Goal: Information Seeking & Learning: Learn about a topic

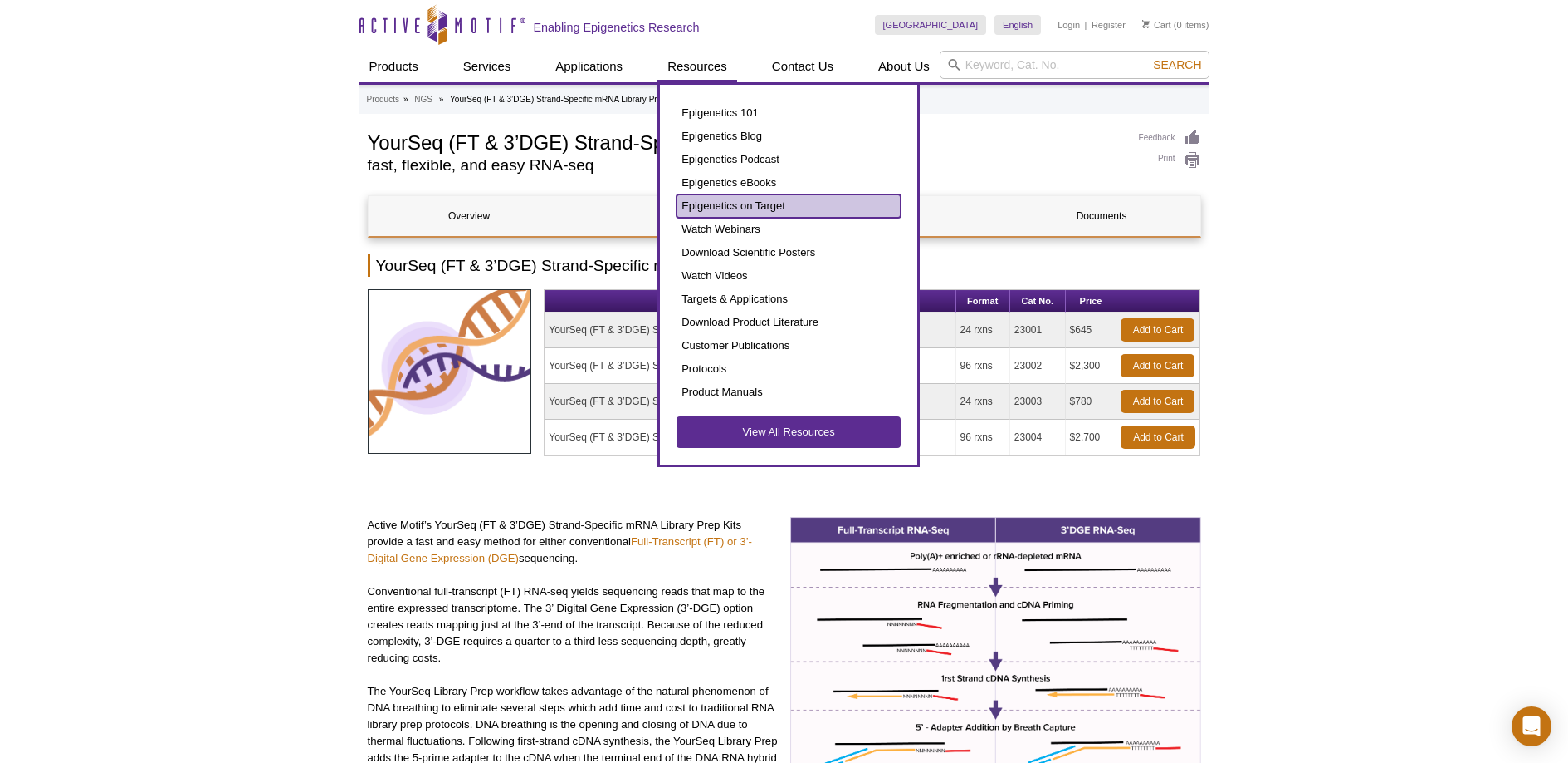
click at [734, 201] on link "Epigenetics on Target" at bounding box center [789, 206] width 224 height 23
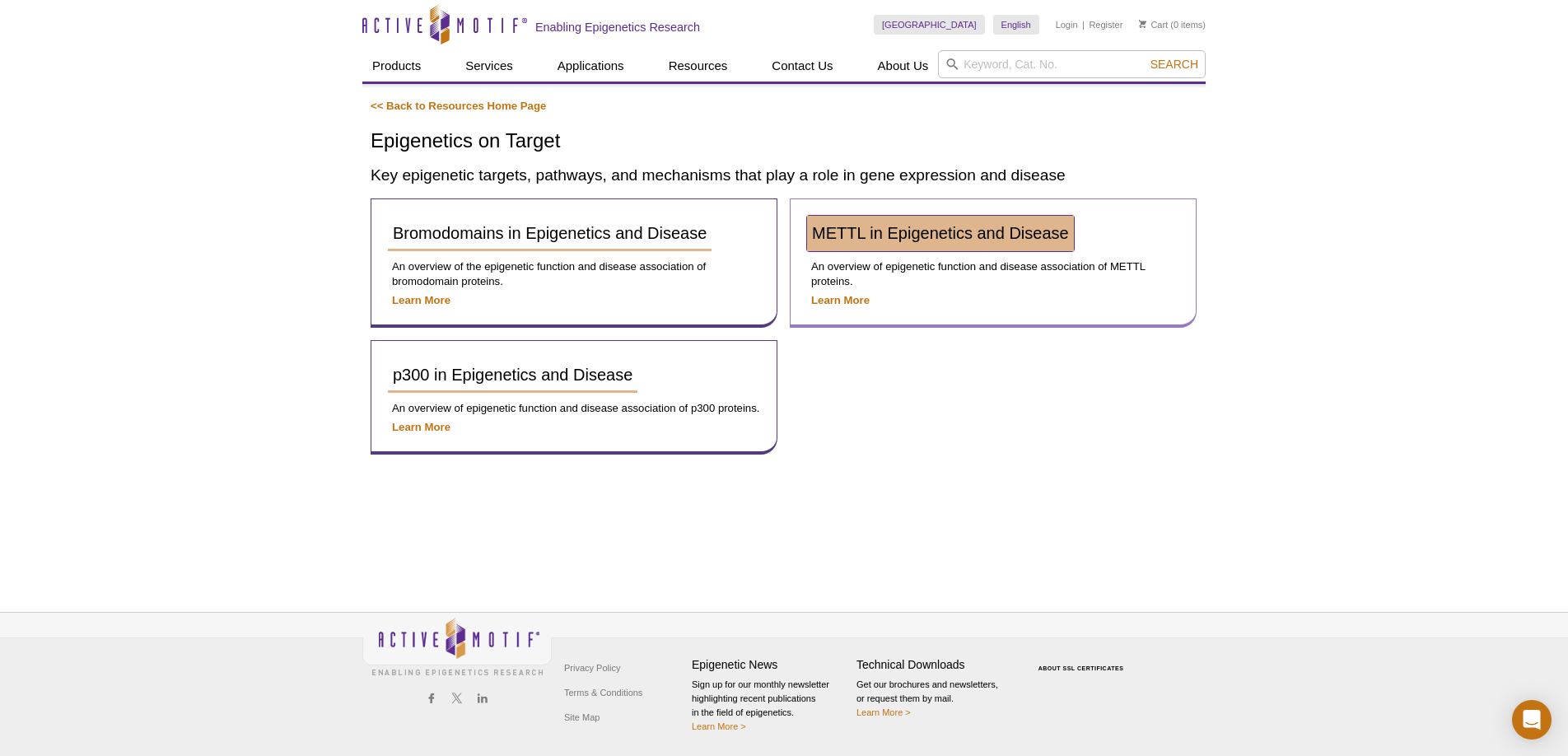
click at [929, 243] on link "METTL in Epigenetics and Disease" at bounding box center [941, 233] width 267 height 36
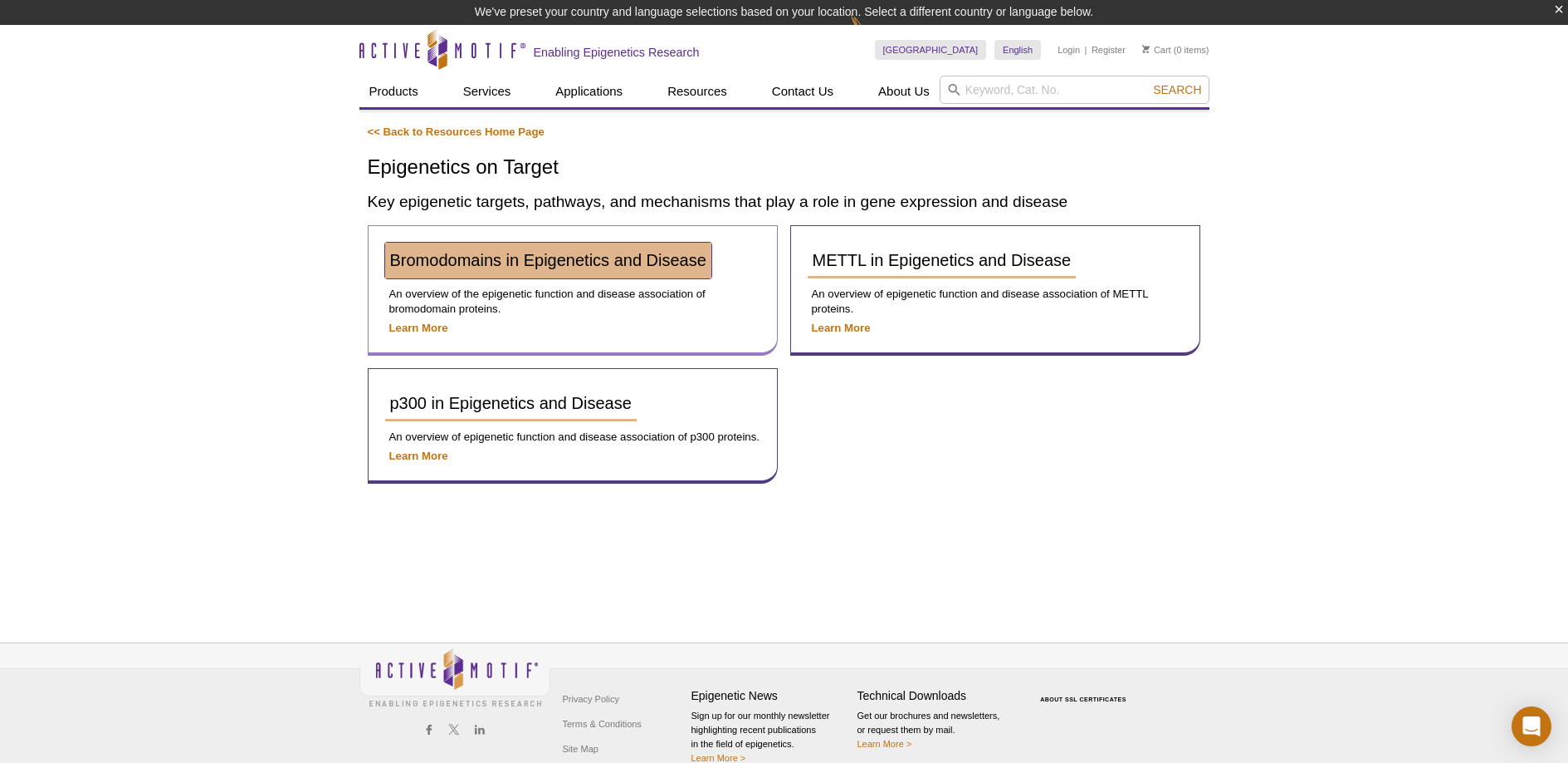
click at [509, 265] on span "Bromodomains in Epigenetics and Disease" at bounding box center [548, 260] width 316 height 18
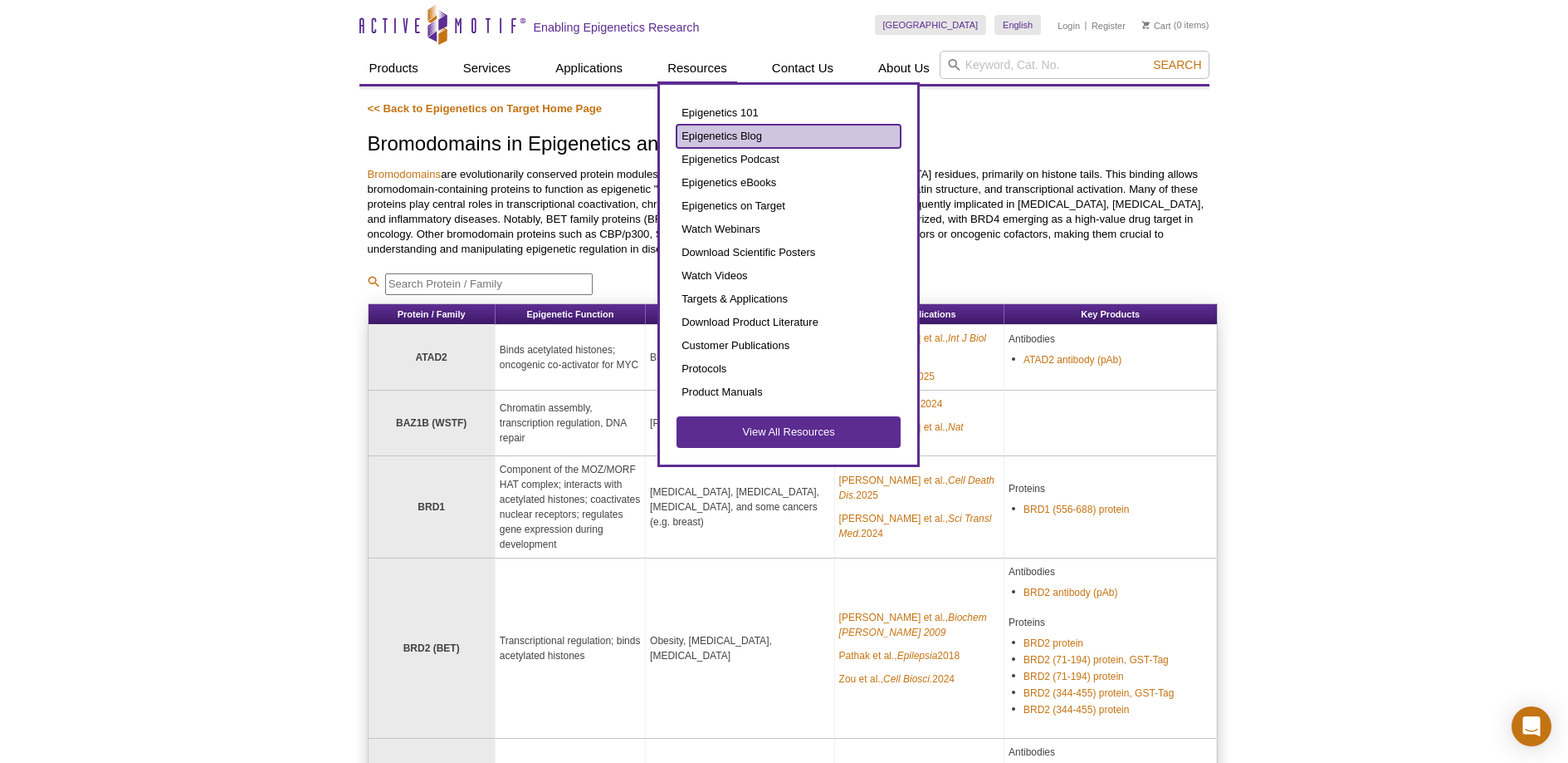
click at [725, 132] on link "Epigenetics Blog" at bounding box center [789, 136] width 224 height 23
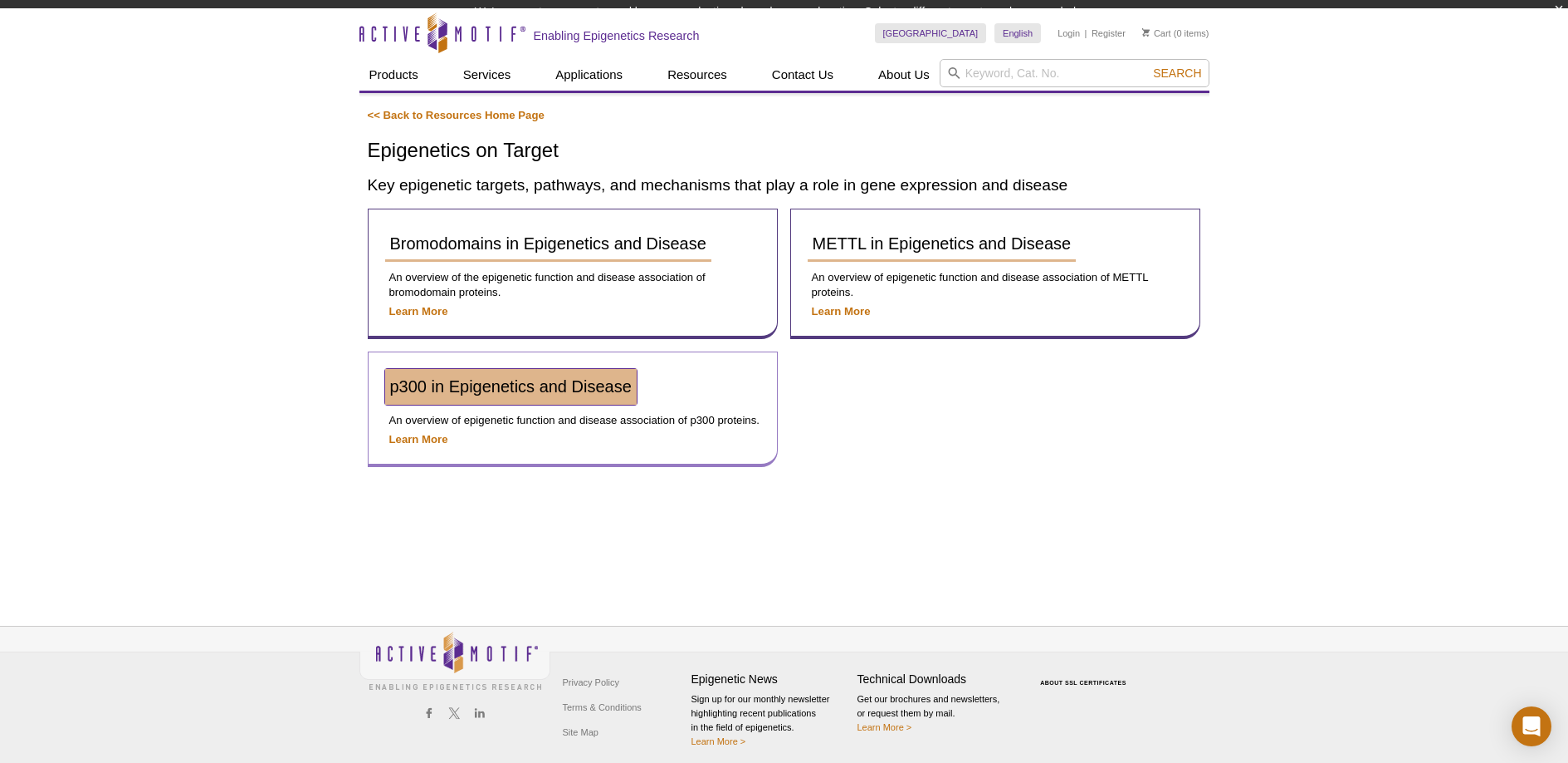
click at [550, 406] on div "p300 in Epigenetics and Disease" at bounding box center [573, 393] width 375 height 49
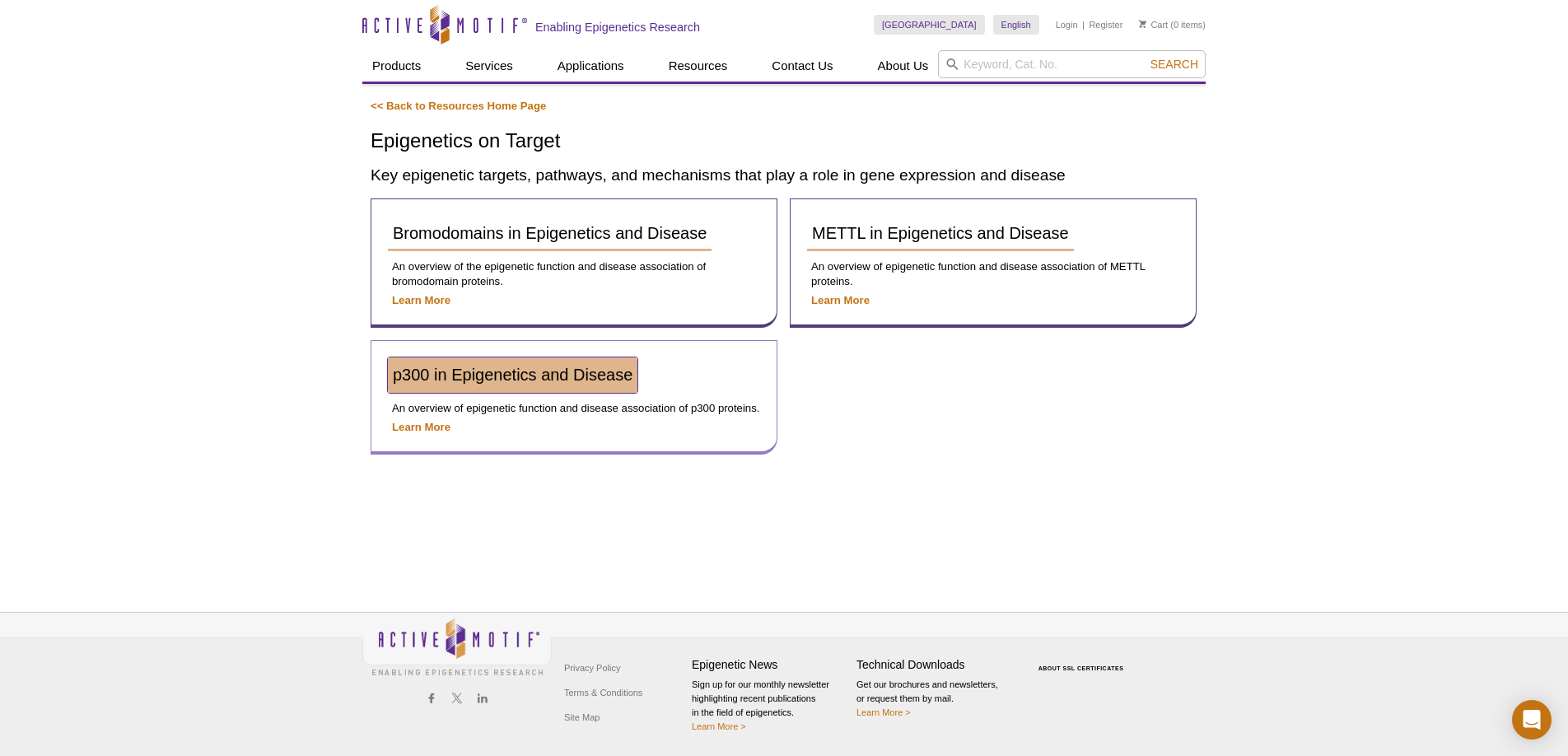
click at [542, 382] on span "p300 in Epigenetics and Disease" at bounding box center [512, 374] width 239 height 18
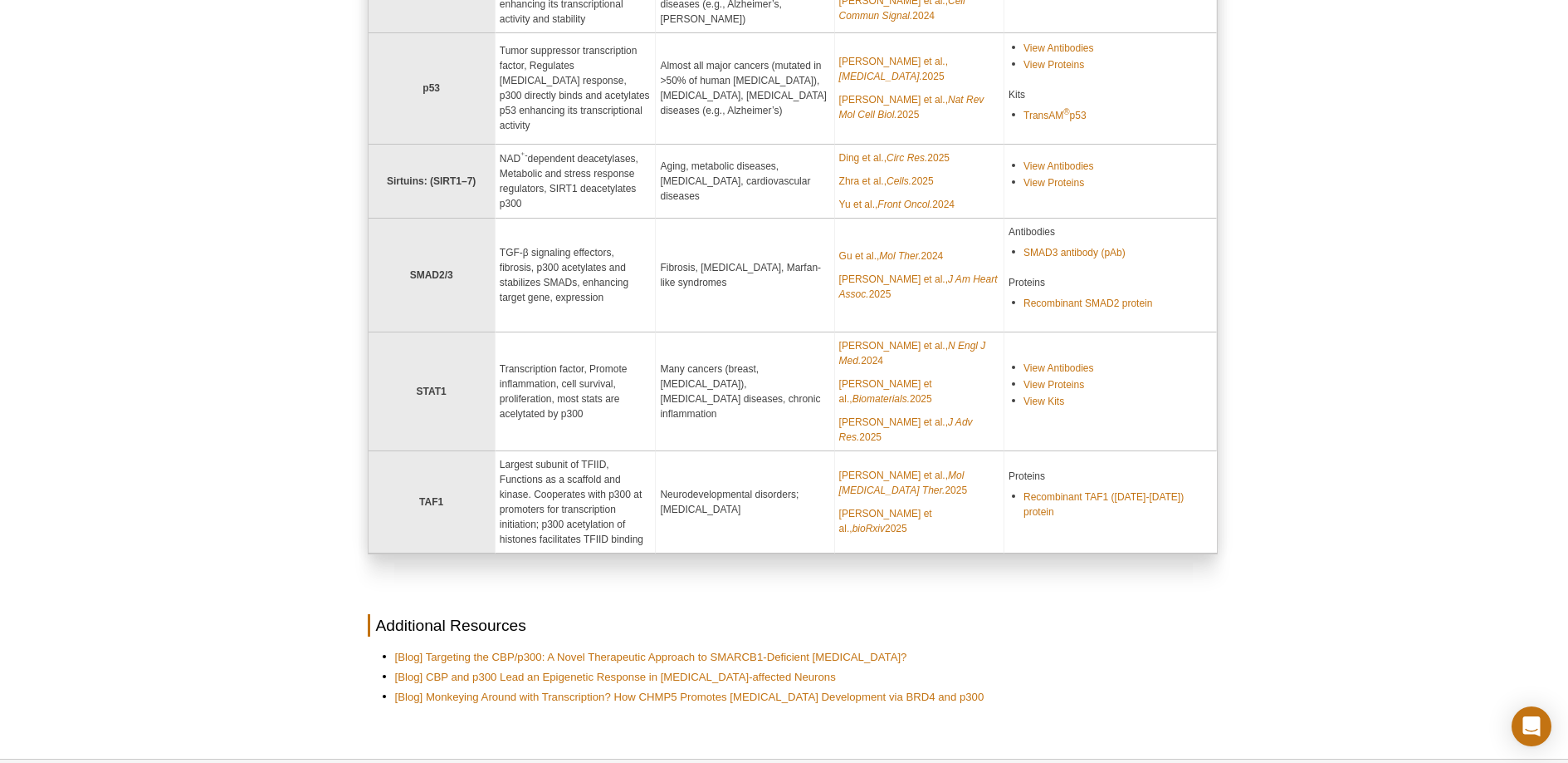
scroll to position [1491, 0]
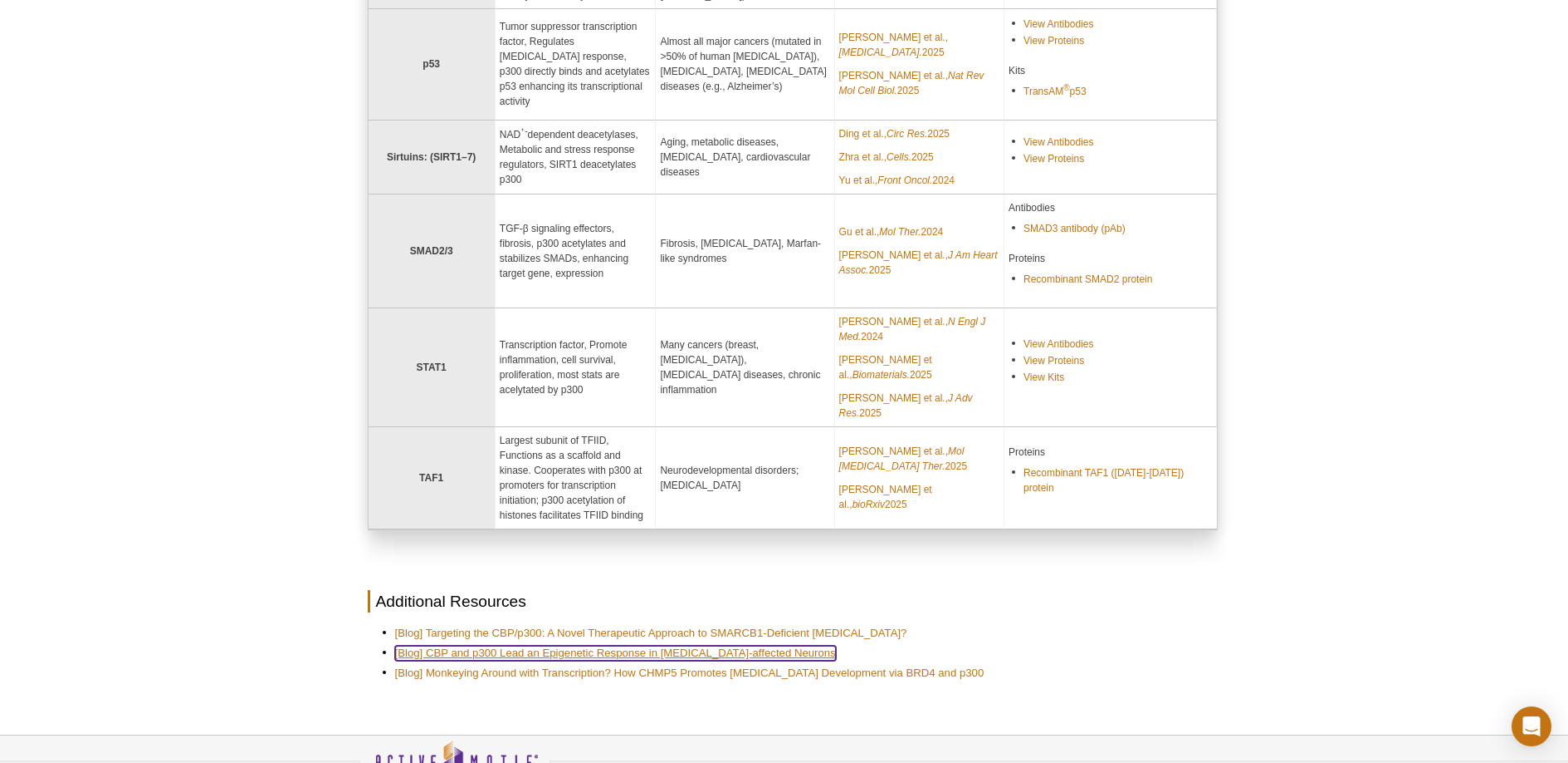
click at [592, 645] on link "[Blog] CBP and p300 Lead an Epigenetic Response in [MEDICAL_DATA]-affected Neur…" at bounding box center [615, 652] width 441 height 15
